Goal: Communication & Community: Answer question/provide support

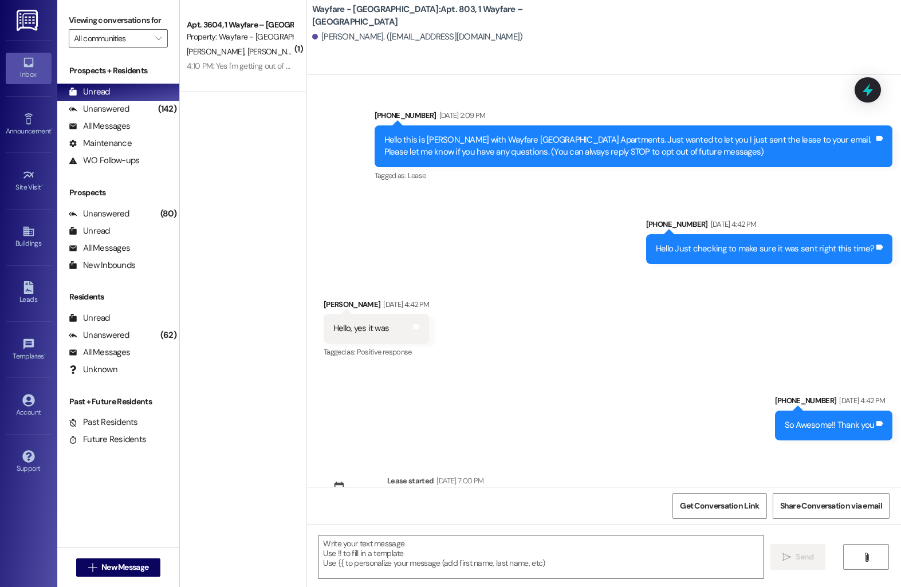
scroll to position [8574, 0]
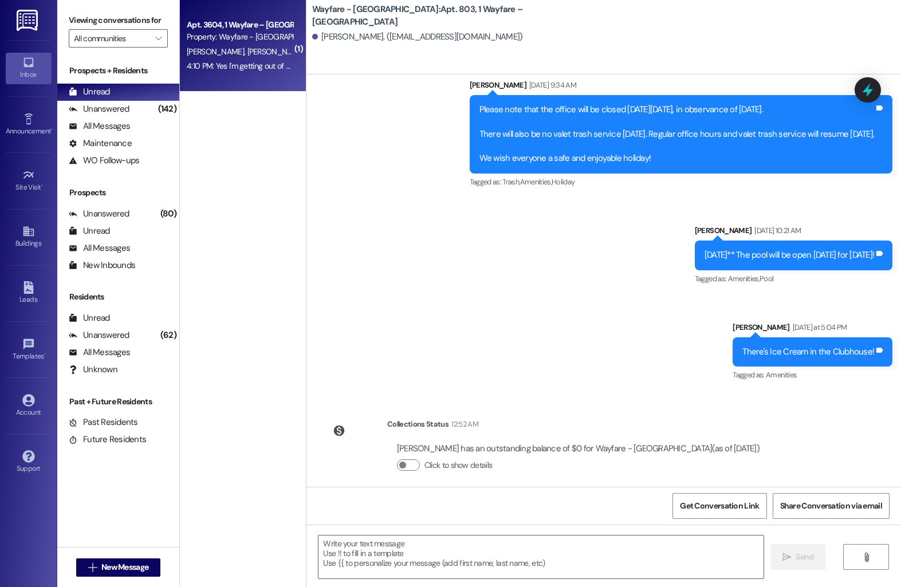
click at [233, 81] on div "Apt. 3604, 1 Wayfare – [GEOGRAPHIC_DATA] Property: Wayfare - [GEOGRAPHIC_DATA] …" at bounding box center [243, 46] width 126 height 92
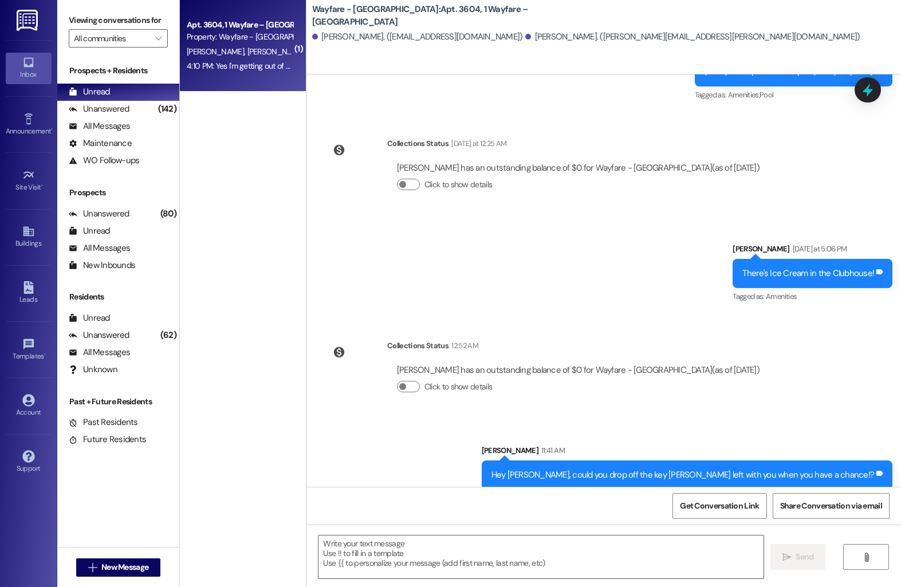
scroll to position [2673, 0]
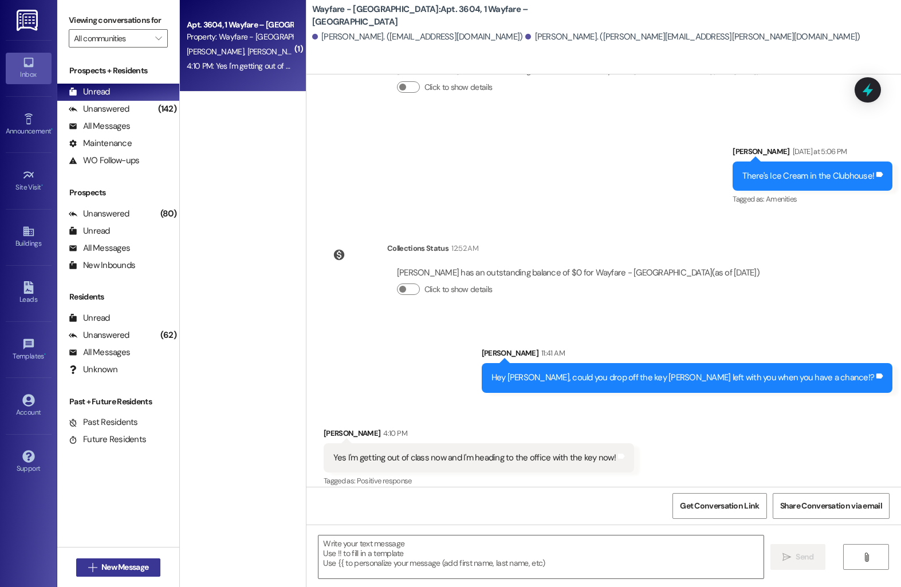
click at [101, 571] on span "New Message" at bounding box center [124, 568] width 47 height 12
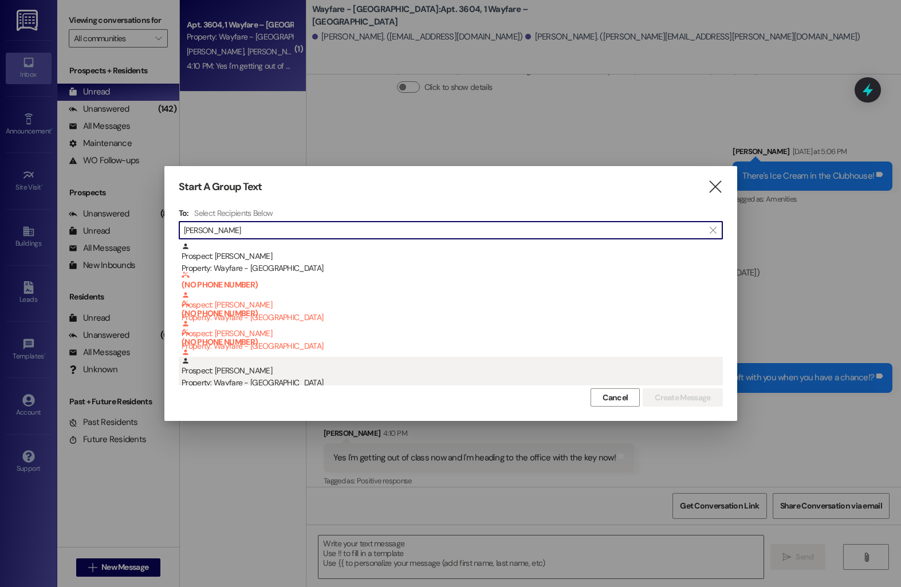
type input "[PERSON_NAME]"
click at [329, 381] on div "Property: Wayfare - [GEOGRAPHIC_DATA]" at bounding box center [453, 383] width 542 height 12
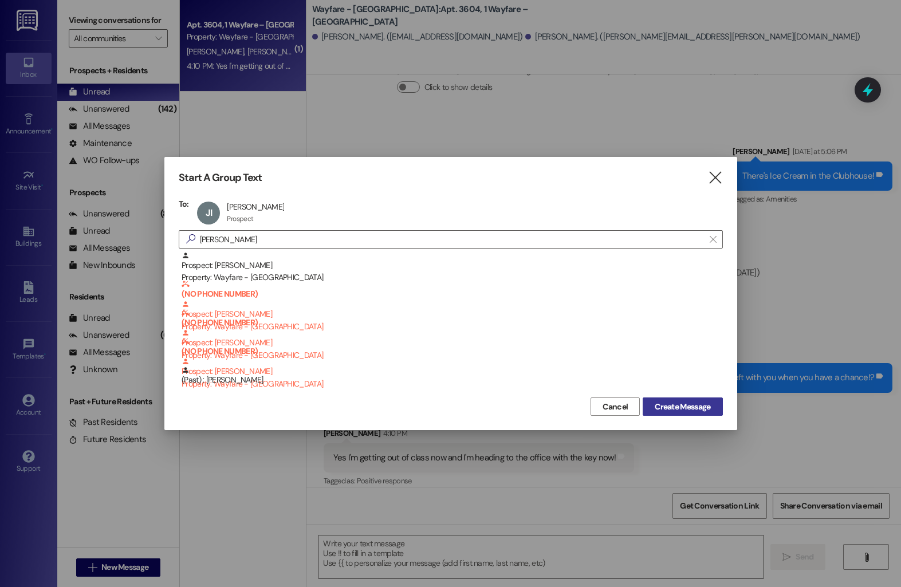
click at [674, 413] on button "Create Message" at bounding box center [683, 407] width 80 height 18
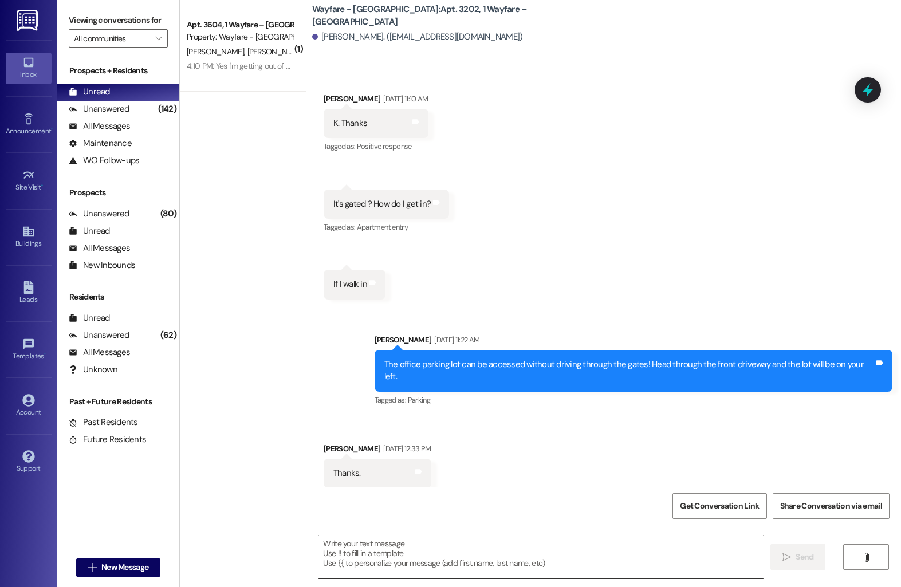
scroll to position [1503, 0]
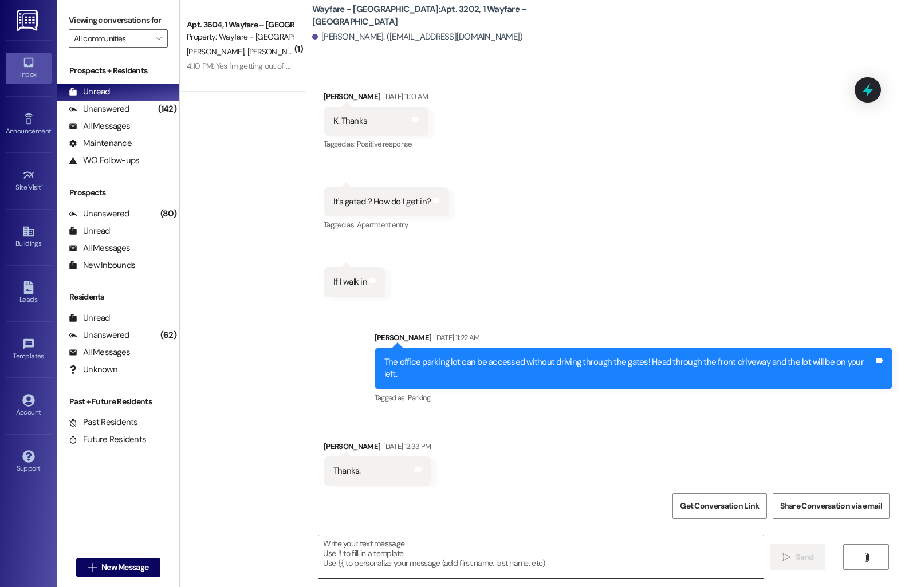
click at [384, 560] on textarea at bounding box center [541, 557] width 445 height 43
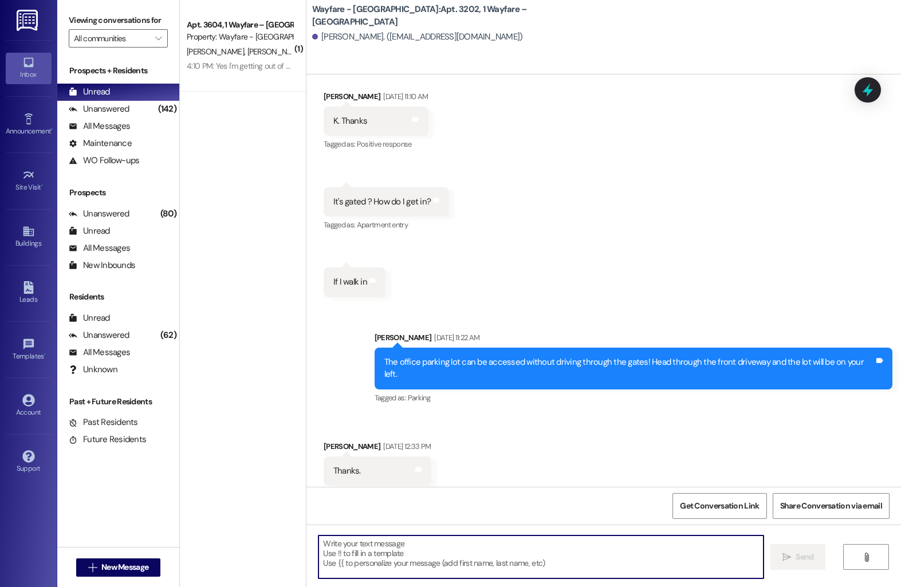
type textarea "R"
type textarea "5 Star Utilities - (855) 278 - 2154 They can help you set up all utilities!"
paste textarea "[URL][DOMAIN_NAME]"
type textarea "[URL][DOMAIN_NAME]"
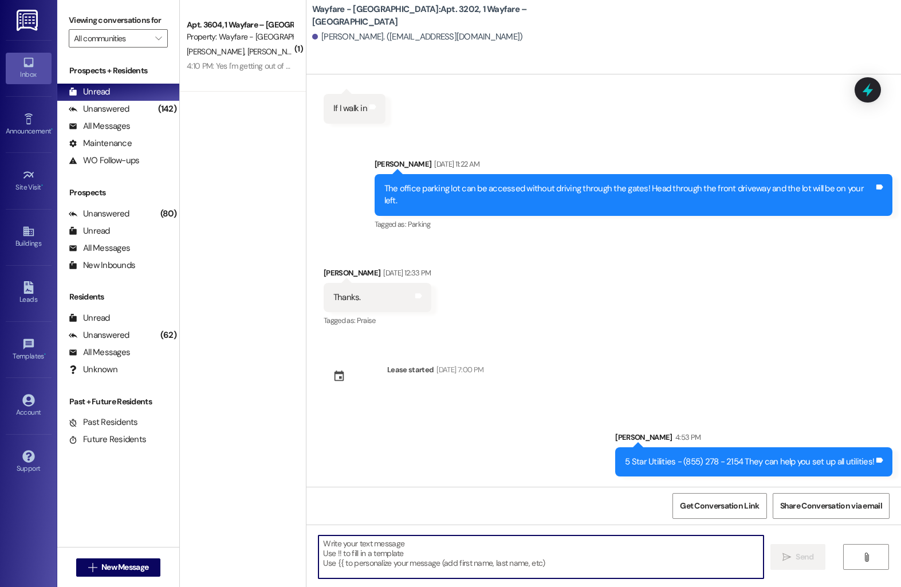
scroll to position [1731, 0]
